Goal: Find specific page/section: Find specific page/section

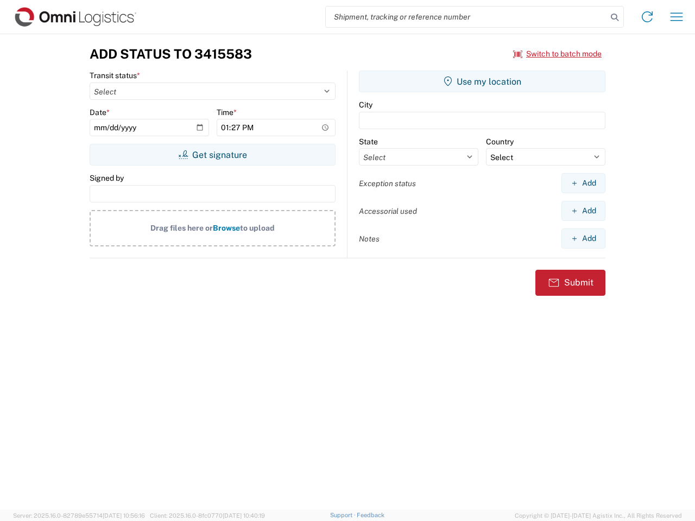
click at [466, 17] on input "search" at bounding box center [466, 17] width 281 height 21
click at [614, 17] on icon at bounding box center [614, 17] width 15 height 15
click at [647, 17] on icon at bounding box center [646, 16] width 17 height 17
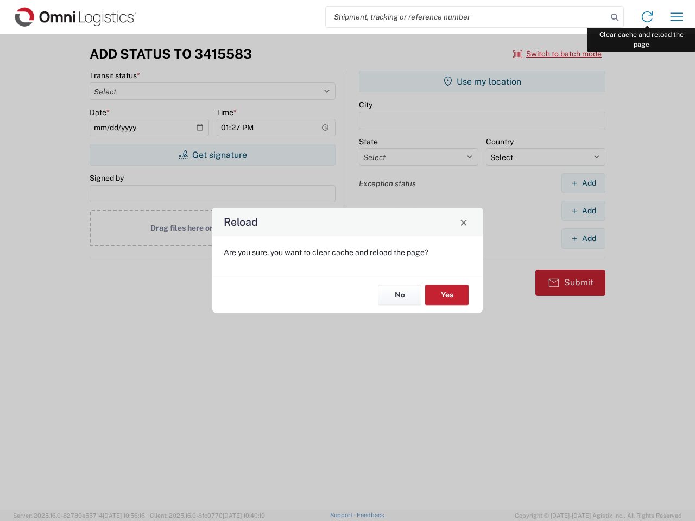
click at [676, 17] on div "Reload Are you sure, you want to clear cache and reload the page? No Yes" at bounding box center [347, 260] width 695 height 521
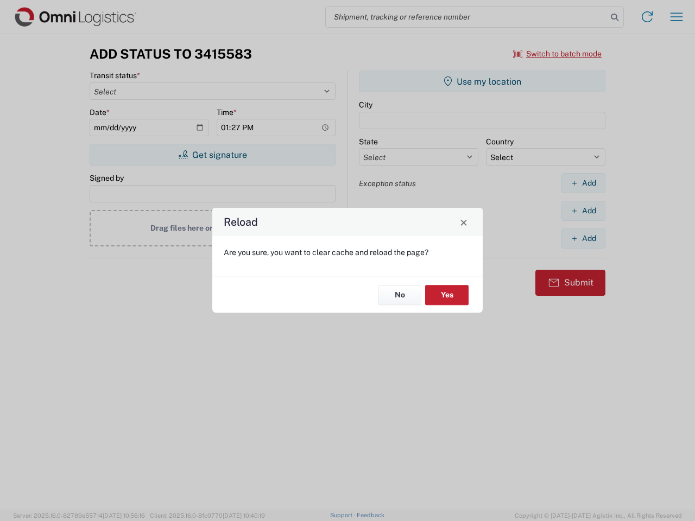
click at [557, 54] on div "Reload Are you sure, you want to clear cache and reload the page? No Yes" at bounding box center [347, 260] width 695 height 521
click at [212, 155] on div "Reload Are you sure, you want to clear cache and reload the page? No Yes" at bounding box center [347, 260] width 695 height 521
click at [482, 81] on div "Reload Are you sure, you want to clear cache and reload the page? No Yes" at bounding box center [347, 260] width 695 height 521
click at [583, 183] on div "Reload Are you sure, you want to clear cache and reload the page? No Yes" at bounding box center [347, 260] width 695 height 521
click at [583, 211] on div "Reload Are you sure, you want to clear cache and reload the page? No Yes" at bounding box center [347, 260] width 695 height 521
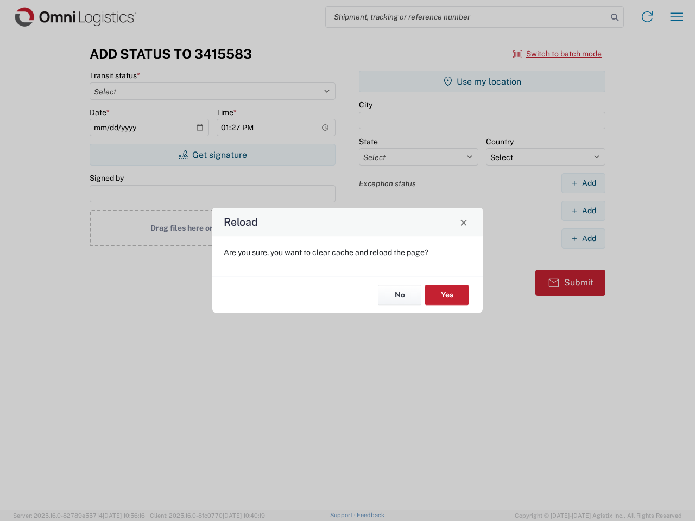
click at [583, 238] on div "Reload Are you sure, you want to clear cache and reload the page? No Yes" at bounding box center [347, 260] width 695 height 521
